Goal: Information Seeking & Learning: Learn about a topic

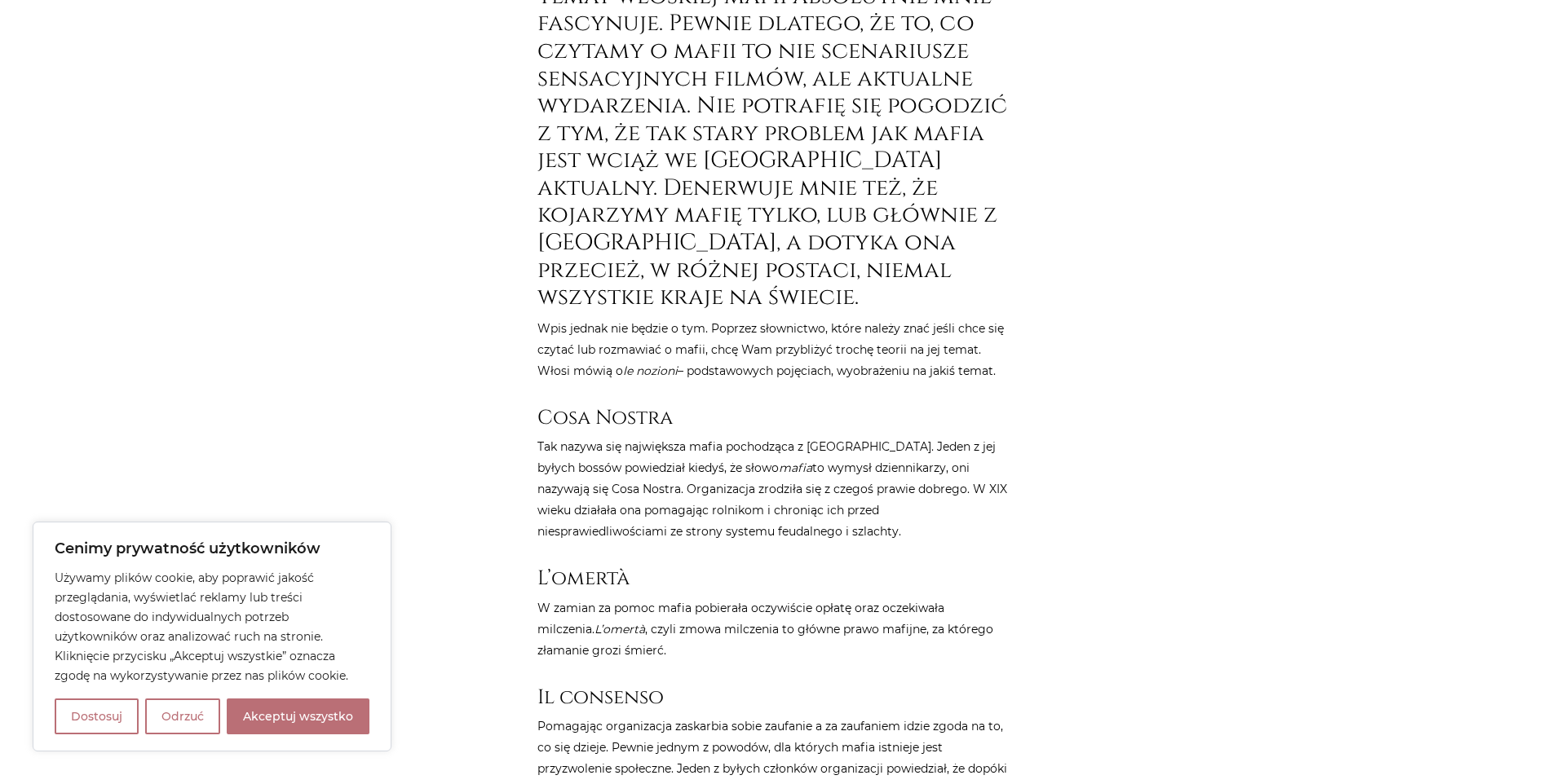
scroll to position [815, 0]
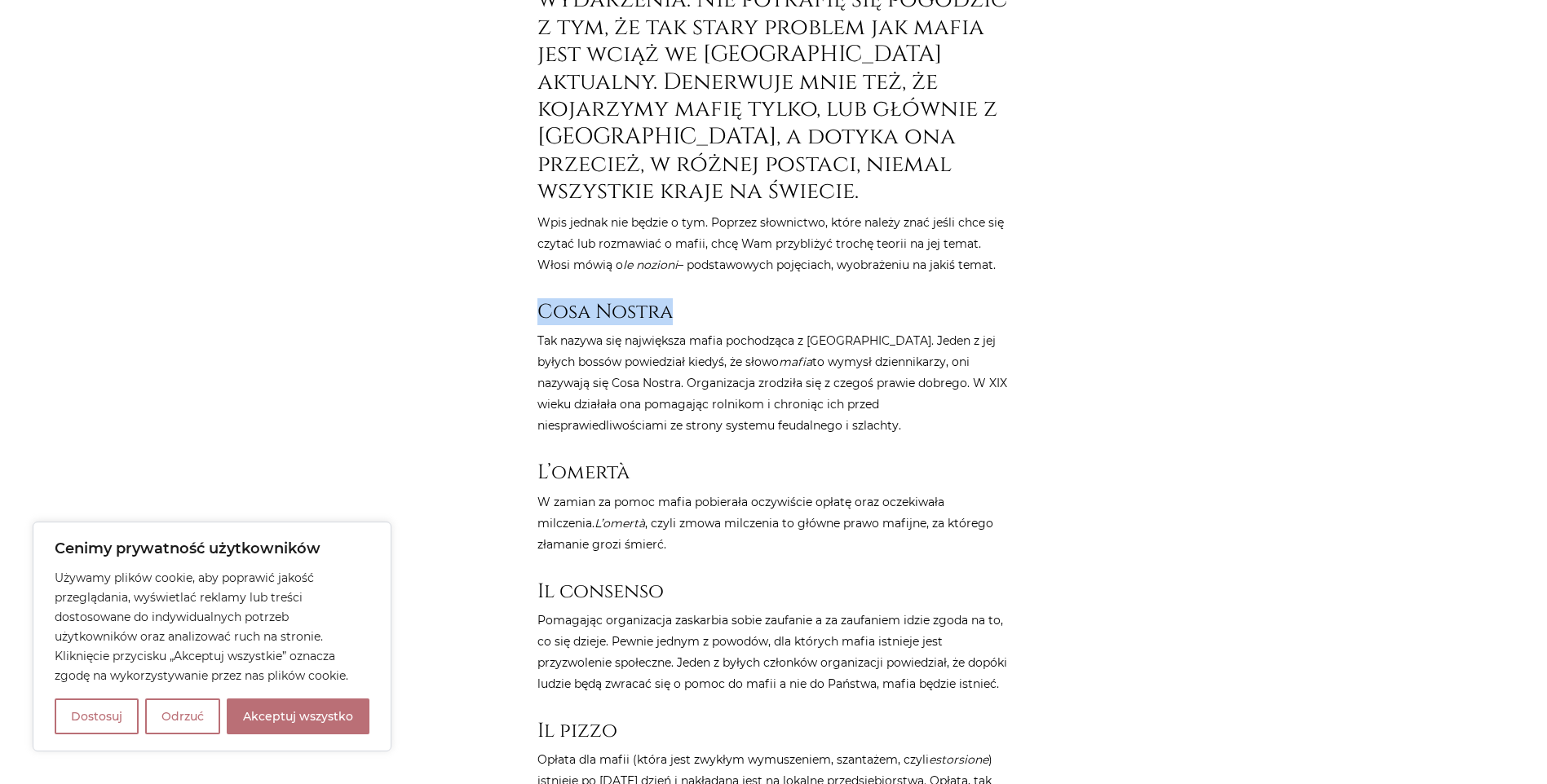
drag, startPoint x: 537, startPoint y: 314, endPoint x: 761, endPoint y: 310, distance: 224.0
click at [761, 310] on h3 "Cosa Nostra" at bounding box center [774, 312] width 473 height 24
drag, startPoint x: 761, startPoint y: 310, endPoint x: 659, endPoint y: 308, distance: 102.0
copy h3 "Cosa Nostra"
drag, startPoint x: 629, startPoint y: 338, endPoint x: 682, endPoint y: 336, distance: 53.0
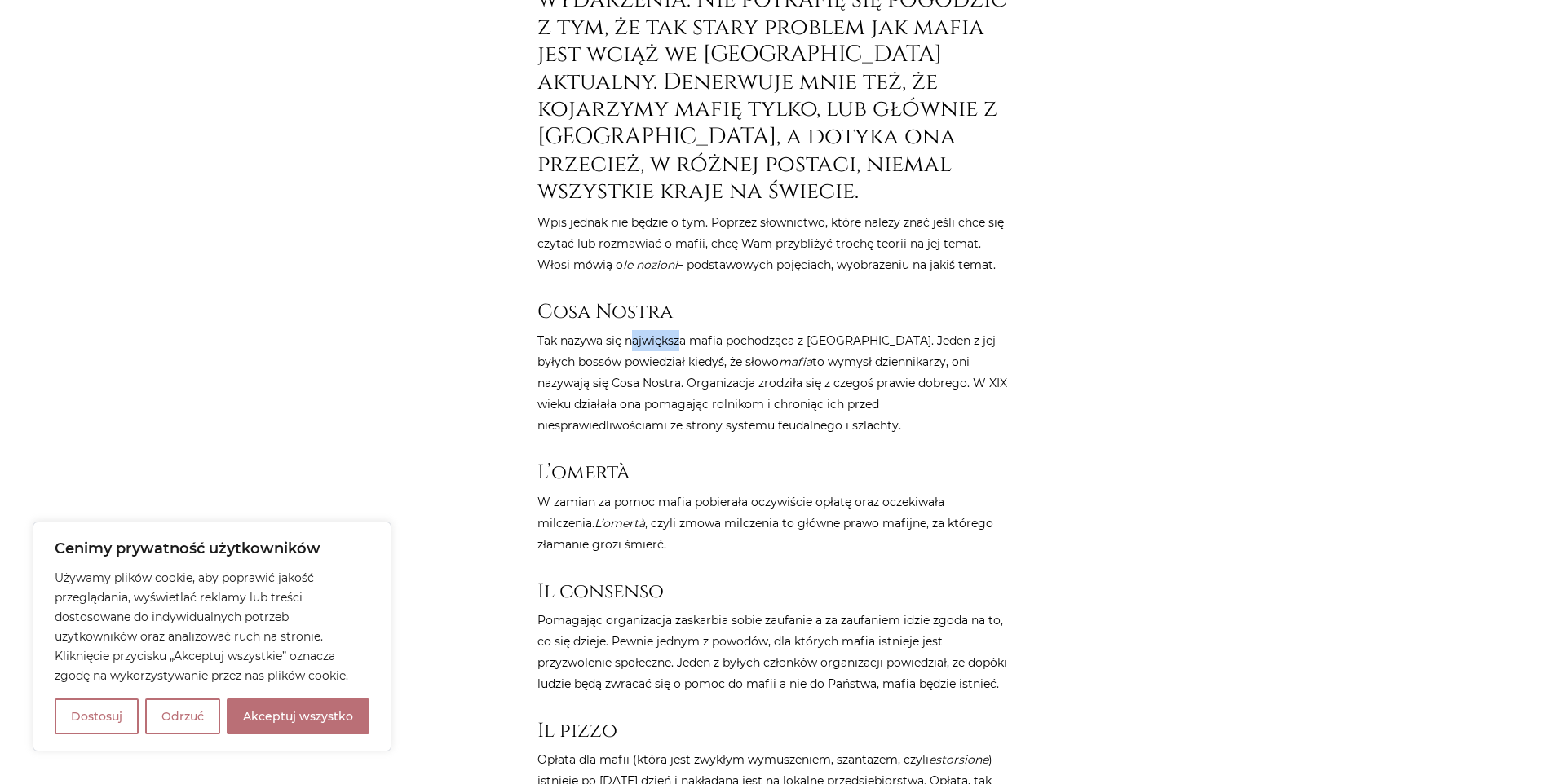
click at [682, 336] on p "Tak nazywa się największa mafia pochodząca z [GEOGRAPHIC_DATA]. Jeden z jej był…" at bounding box center [774, 383] width 473 height 106
drag, startPoint x: 682, startPoint y: 336, endPoint x: 544, endPoint y: 306, distance: 141.2
click at [544, 306] on h3 "Cosa Nostra" at bounding box center [774, 312] width 473 height 24
drag, startPoint x: 544, startPoint y: 306, endPoint x: 570, endPoint y: 306, distance: 26.0
copy h3 "Cosa Nostra"
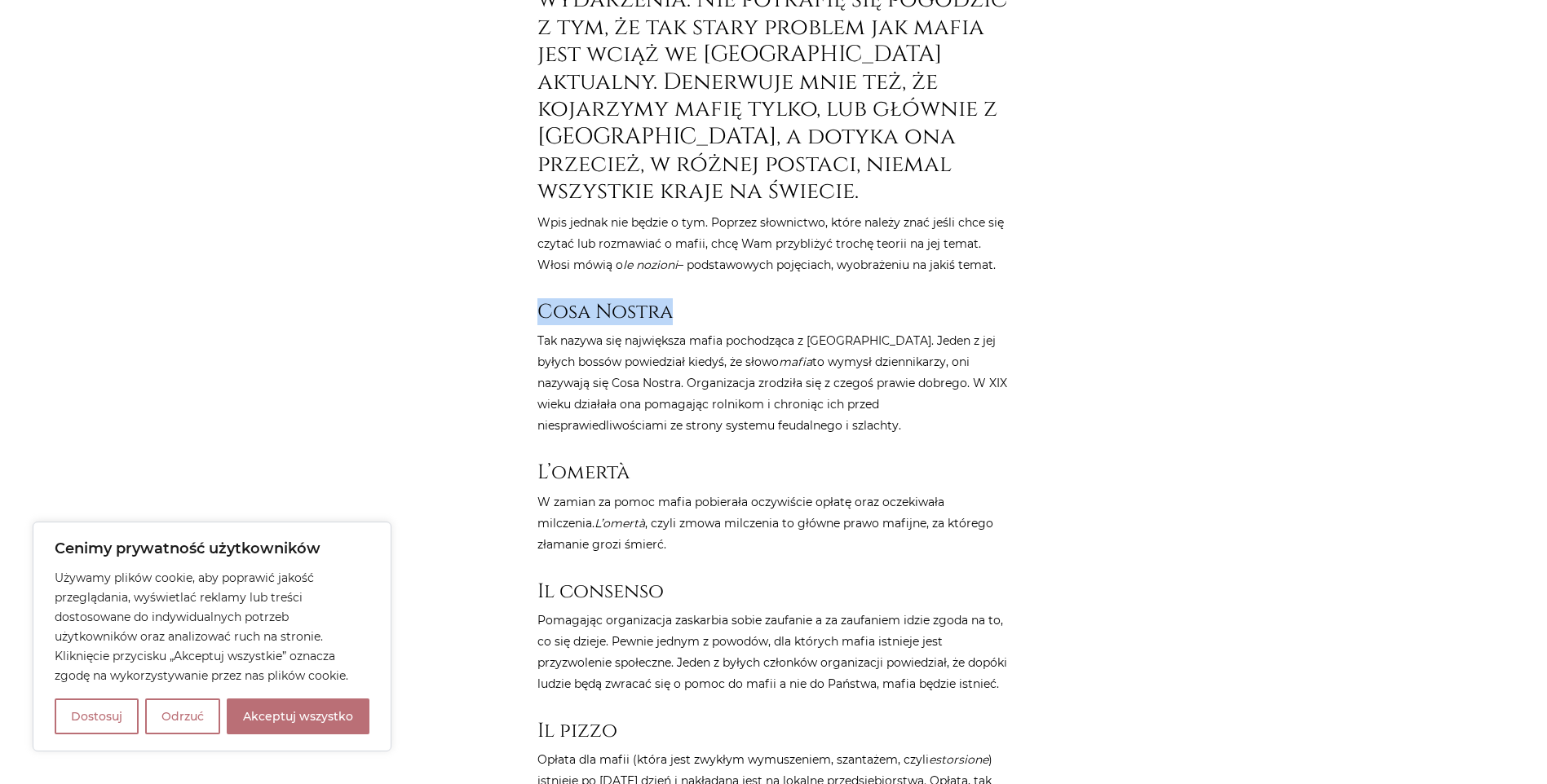
copy h3 "Cosa Nostra"
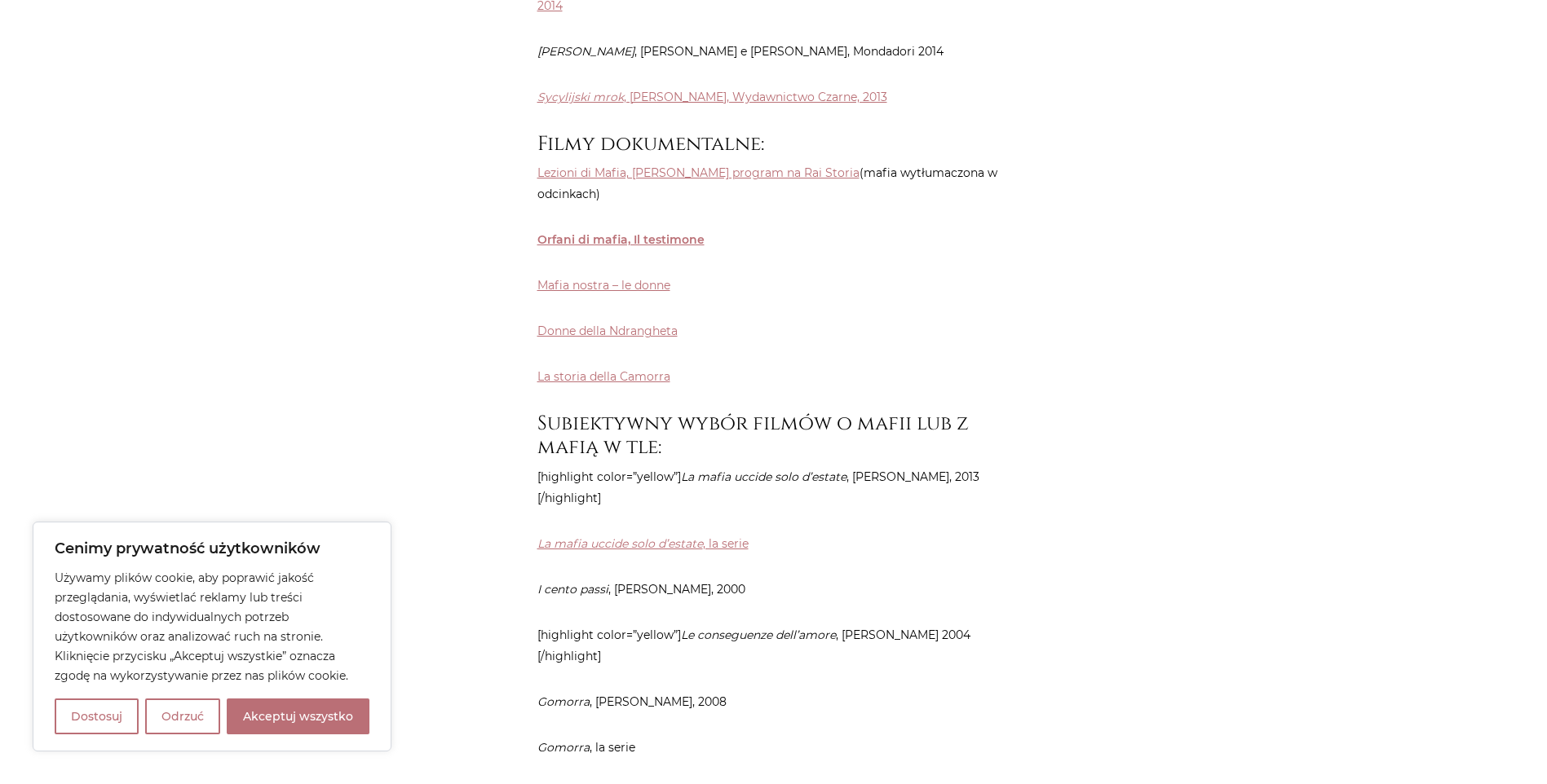
scroll to position [4973, 0]
